Goal: Obtain resource: Obtain resource

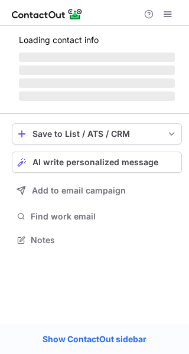
scroll to position [239, 189]
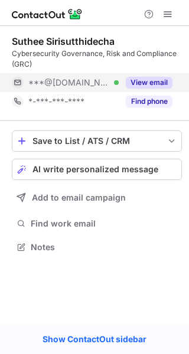
click at [153, 77] on button "View email" at bounding box center [149, 83] width 47 height 12
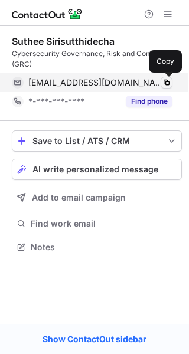
click at [169, 85] on span at bounding box center [165, 82] width 9 height 9
